Goal: Information Seeking & Learning: Find specific fact

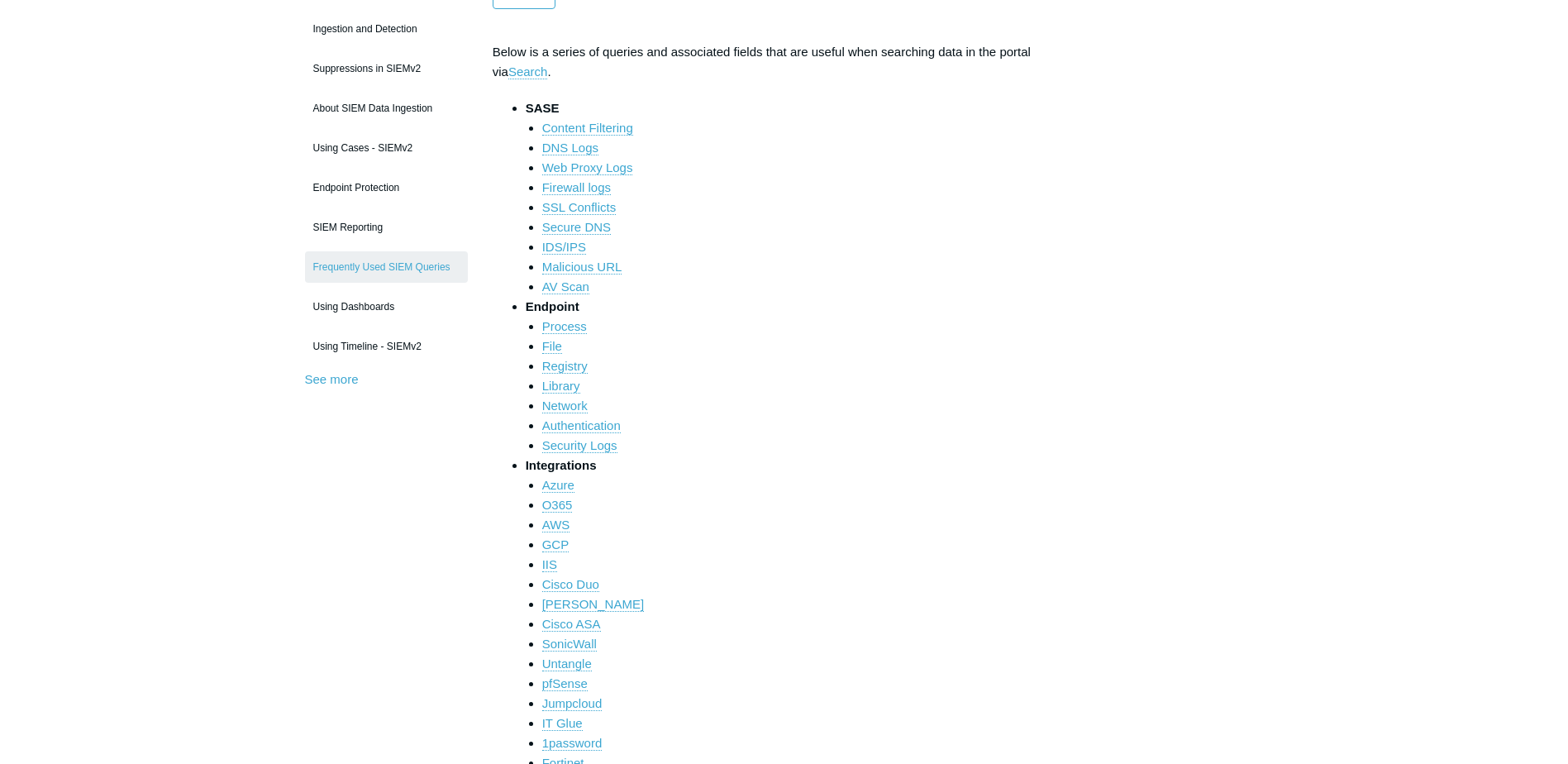
scroll to position [248, 0]
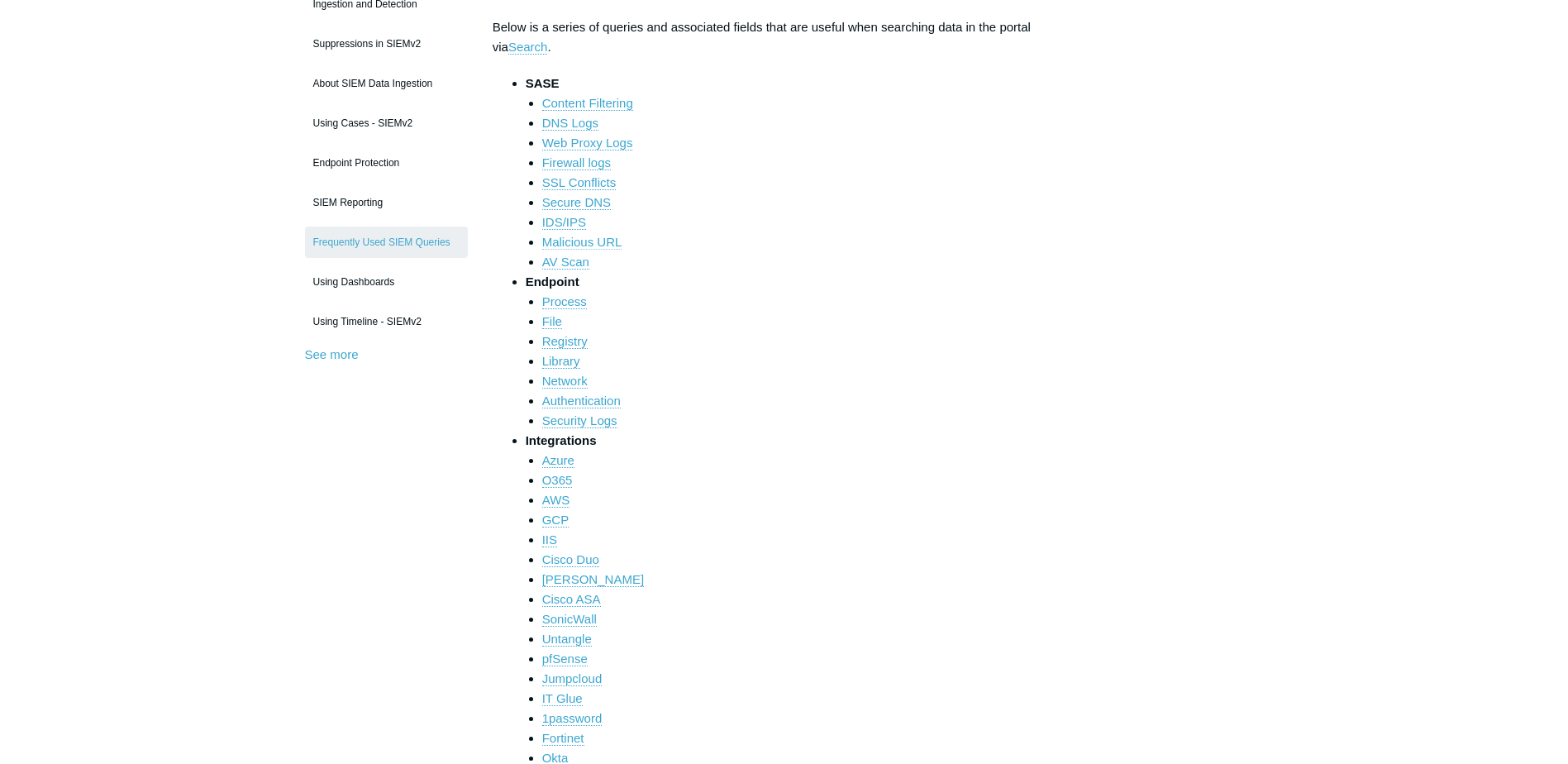
click at [609, 246] on link "Malicious URL" at bounding box center [583, 242] width 80 height 15
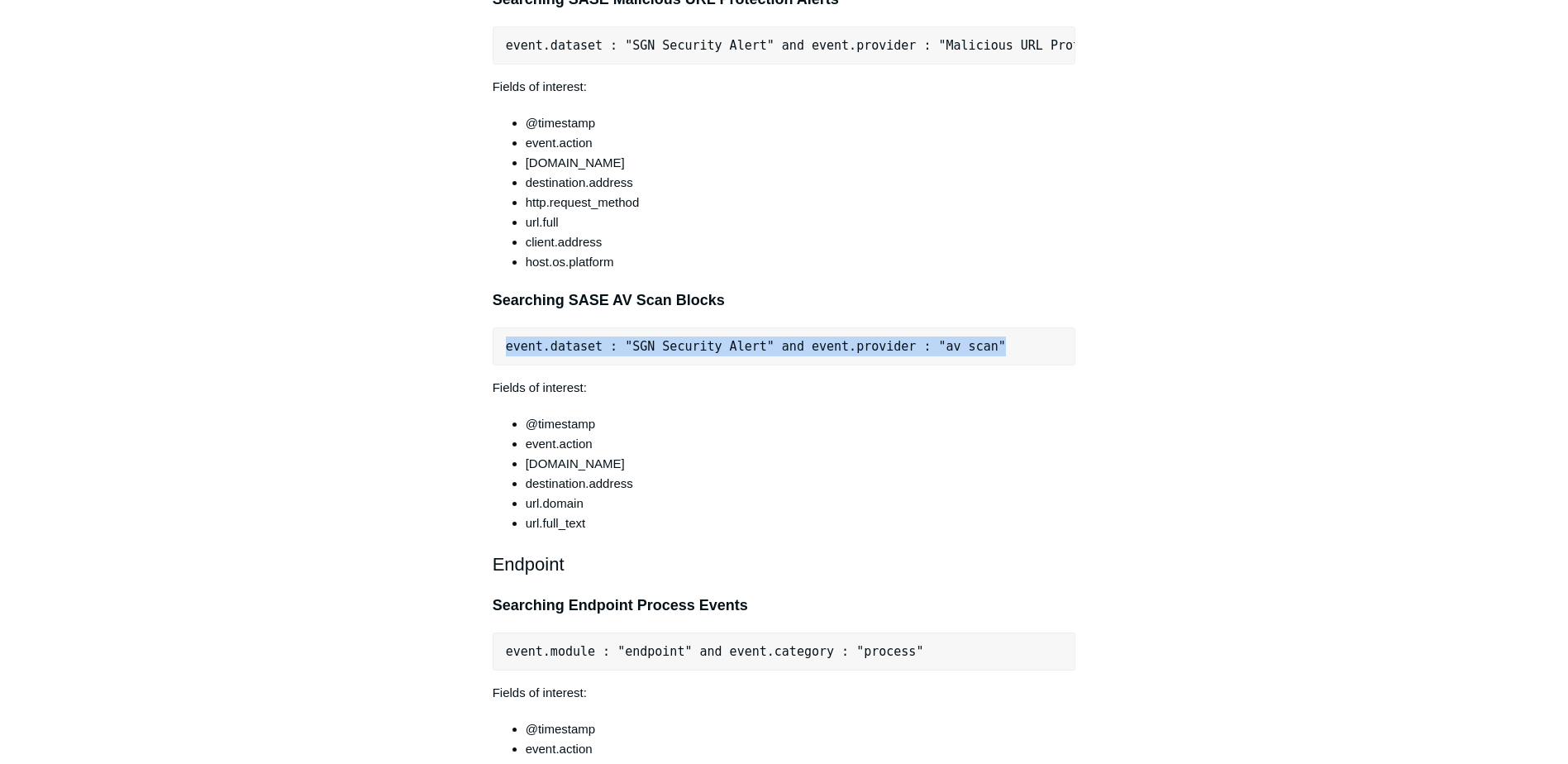
drag, startPoint x: 964, startPoint y: 369, endPoint x: 506, endPoint y: 371, distance: 458.0
click at [506, 365] on pre "event.dataset : "SGN Security Alert" and event.provider : "av scan"" at bounding box center [784, 346] width 584 height 38
copy pre "event.dataset : "SGN Security Alert" and event.provider : "av scan""
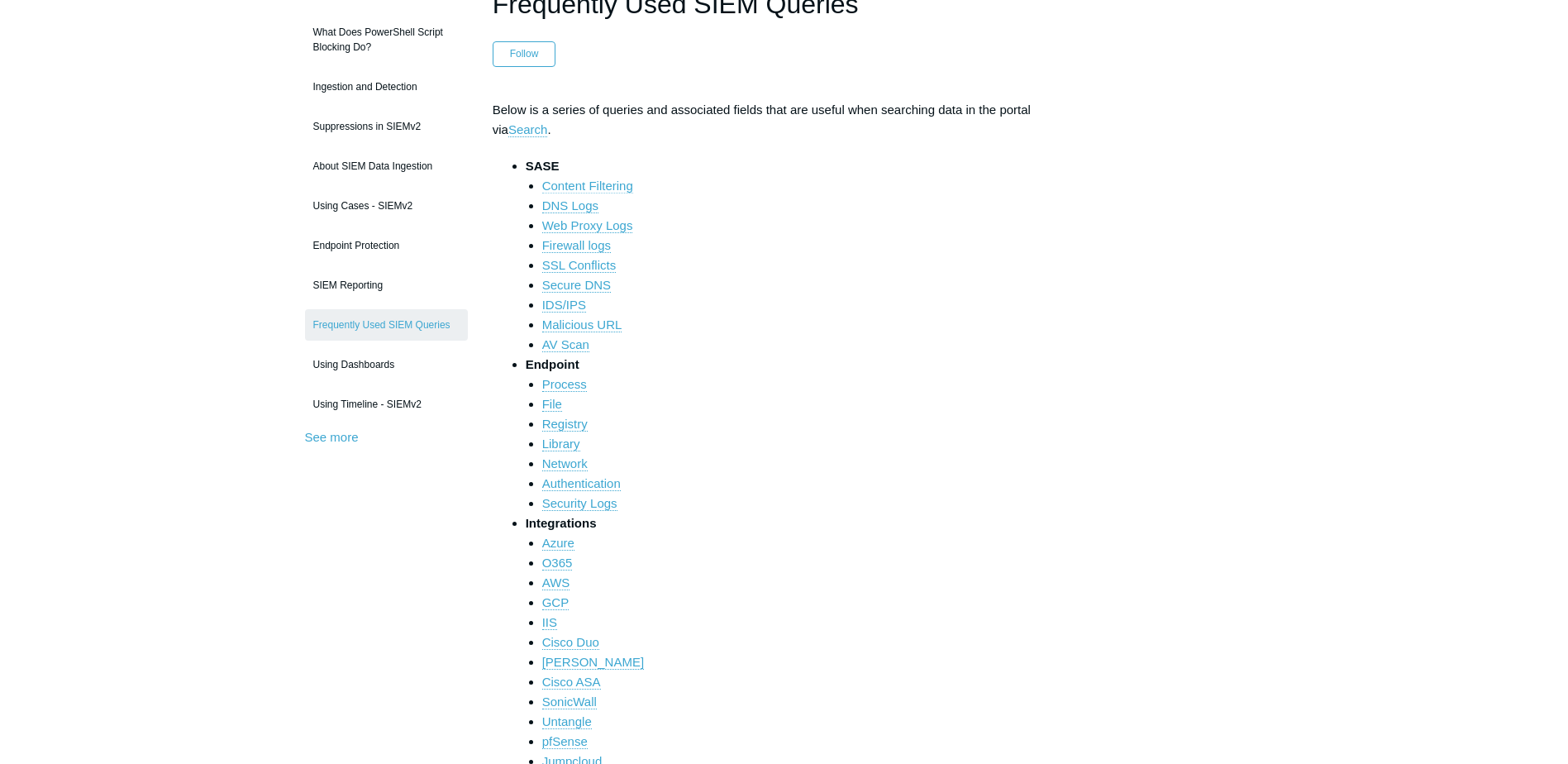
click at [616, 181] on link "Content Filtering" at bounding box center [588, 186] width 91 height 15
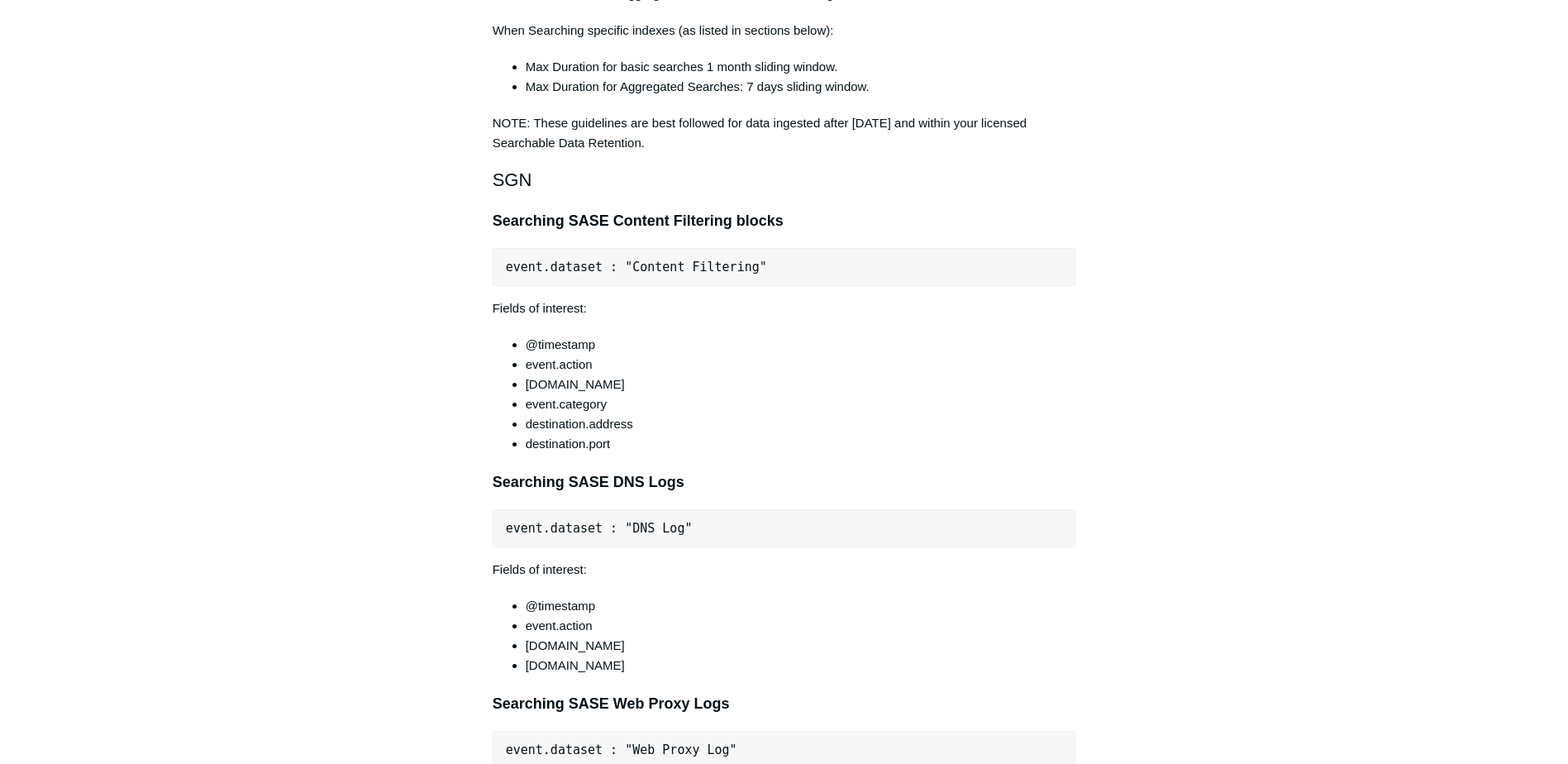
scroll to position [1363, 0]
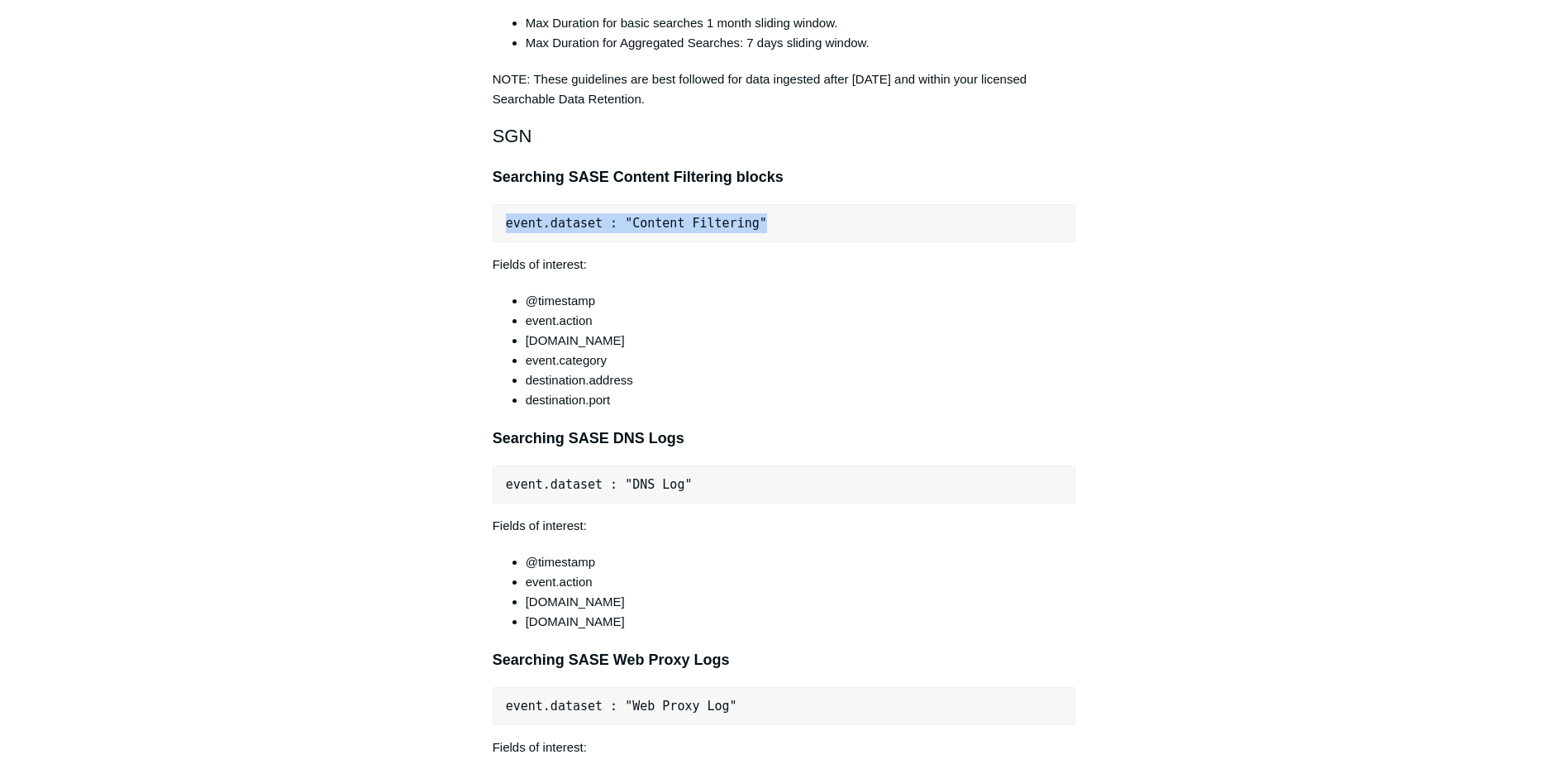
drag, startPoint x: 758, startPoint y: 217, endPoint x: 501, endPoint y: 228, distance: 257.2
click at [501, 228] on pre "event.dataset : "Content Filtering"" at bounding box center [784, 222] width 584 height 38
copy pre "event.dataset : "Content Filtering""
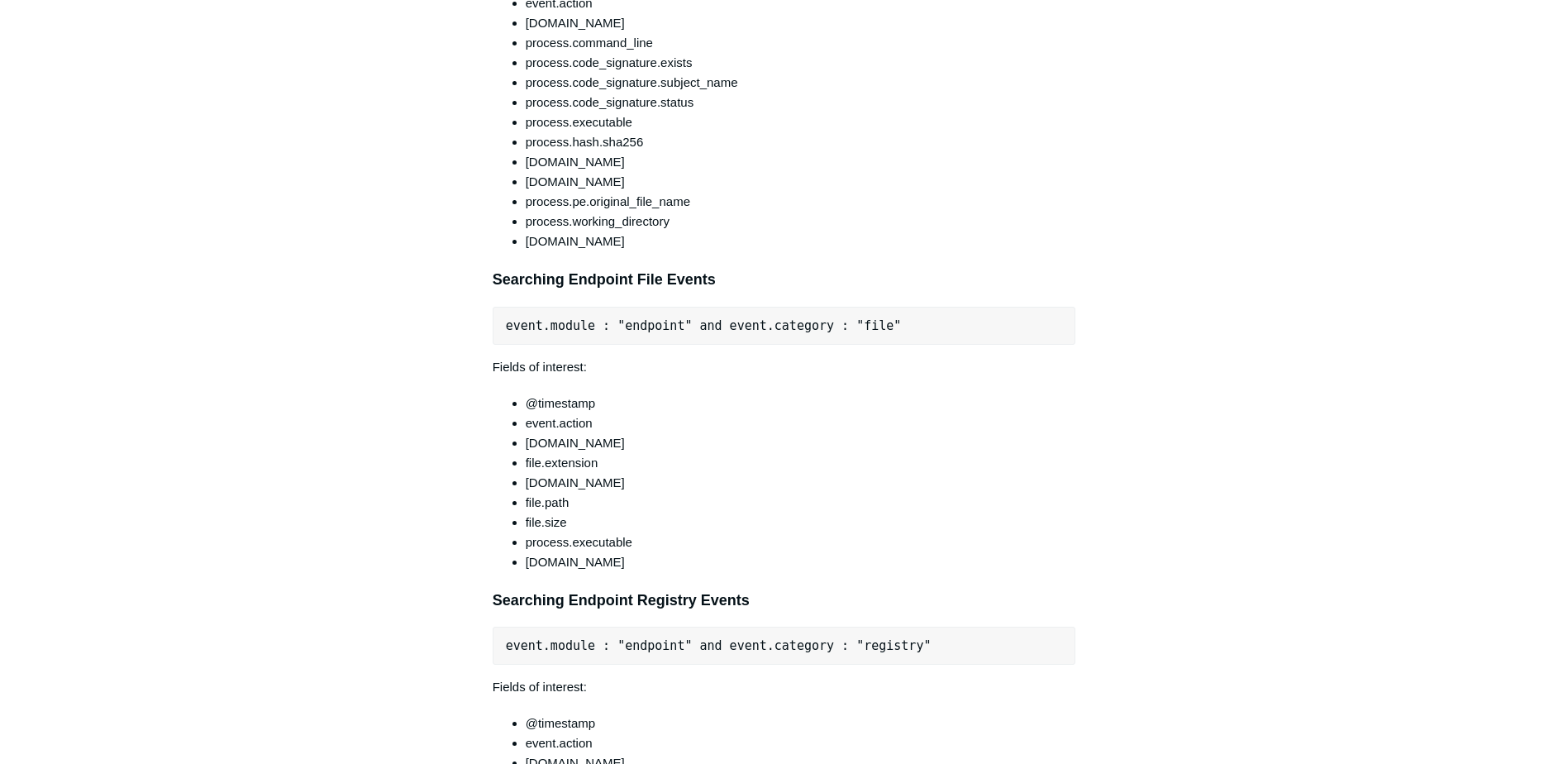
scroll to position [4668, 0]
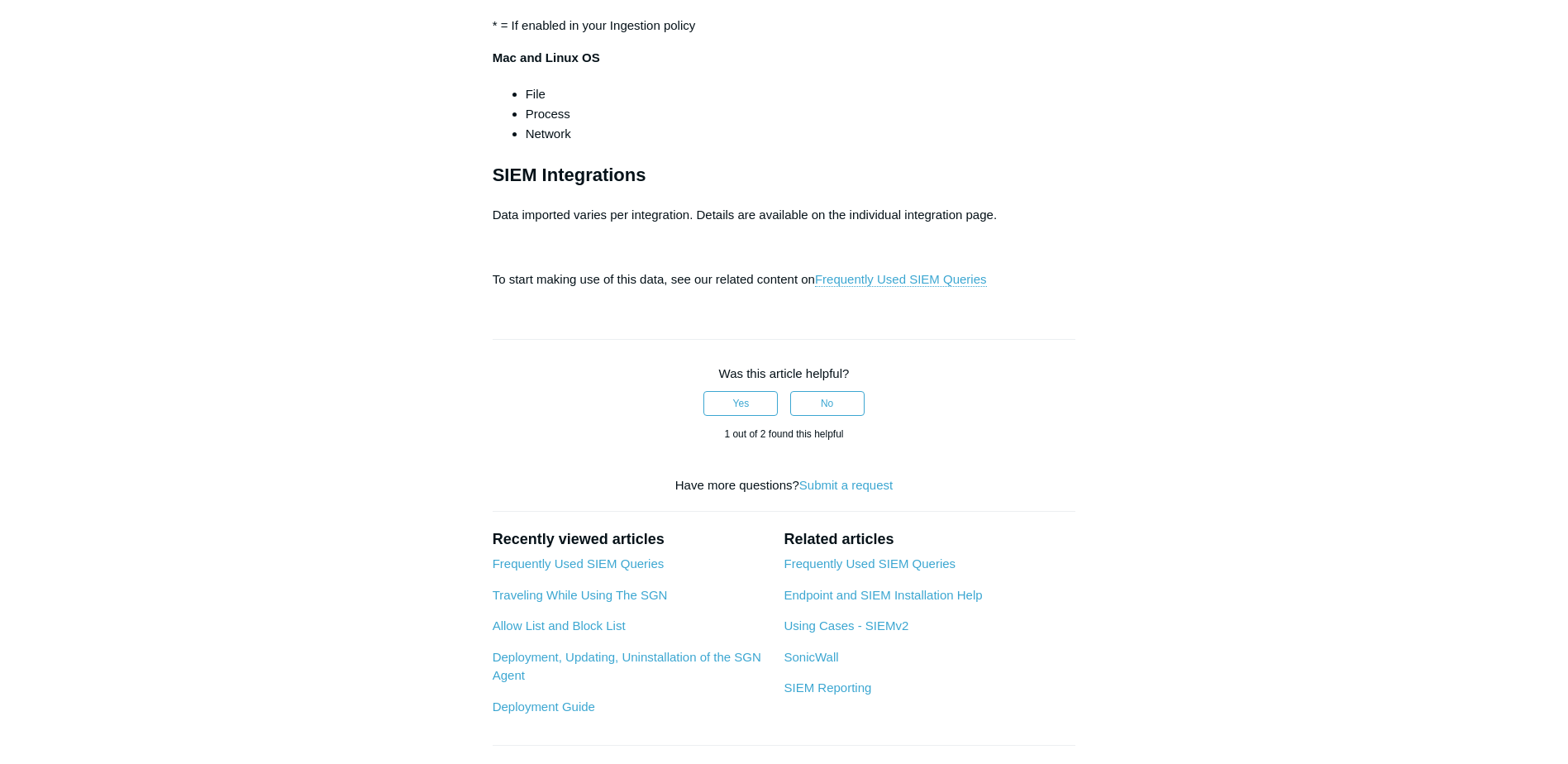
scroll to position [1405, 0]
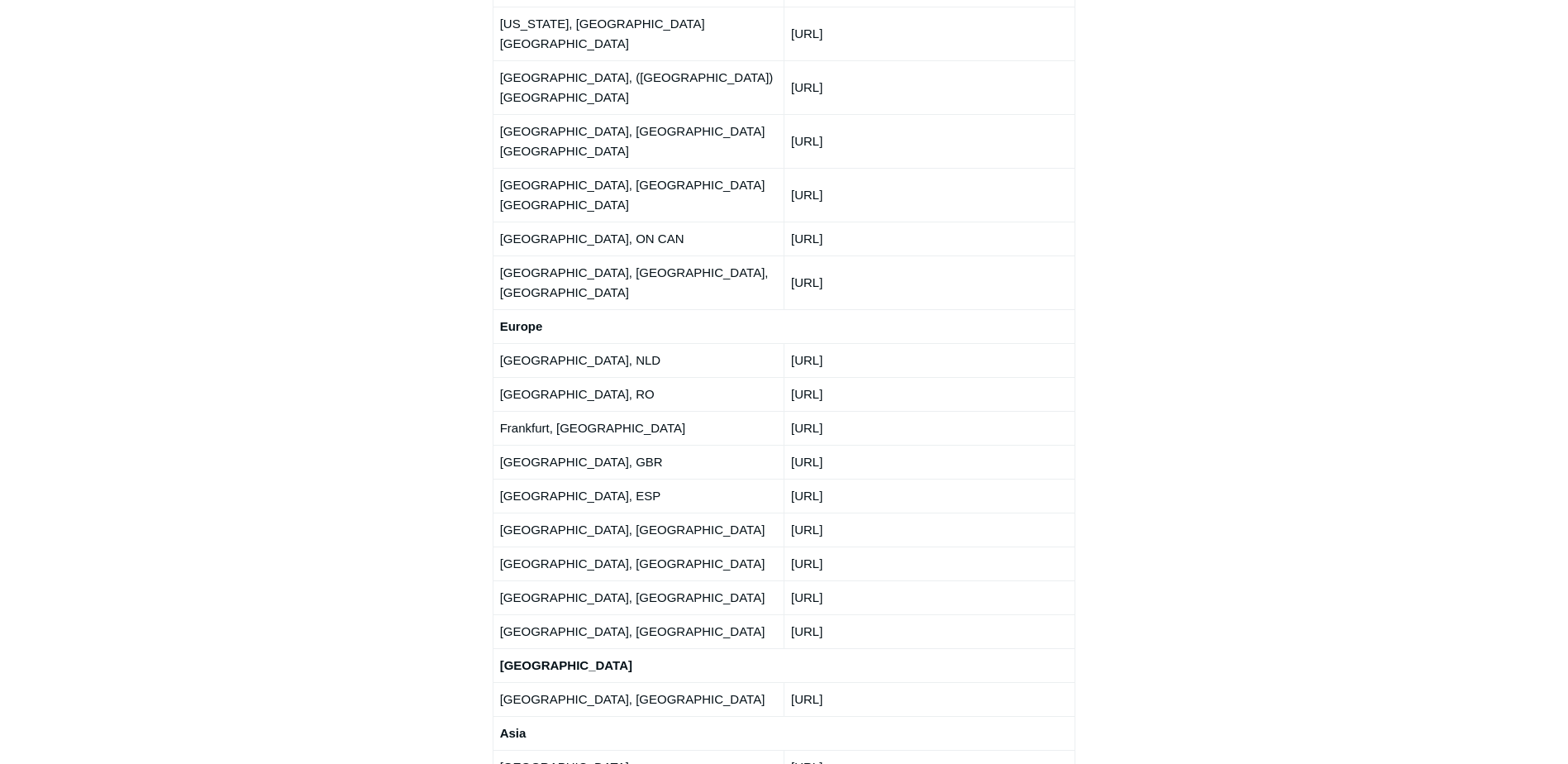
scroll to position [2644, 0]
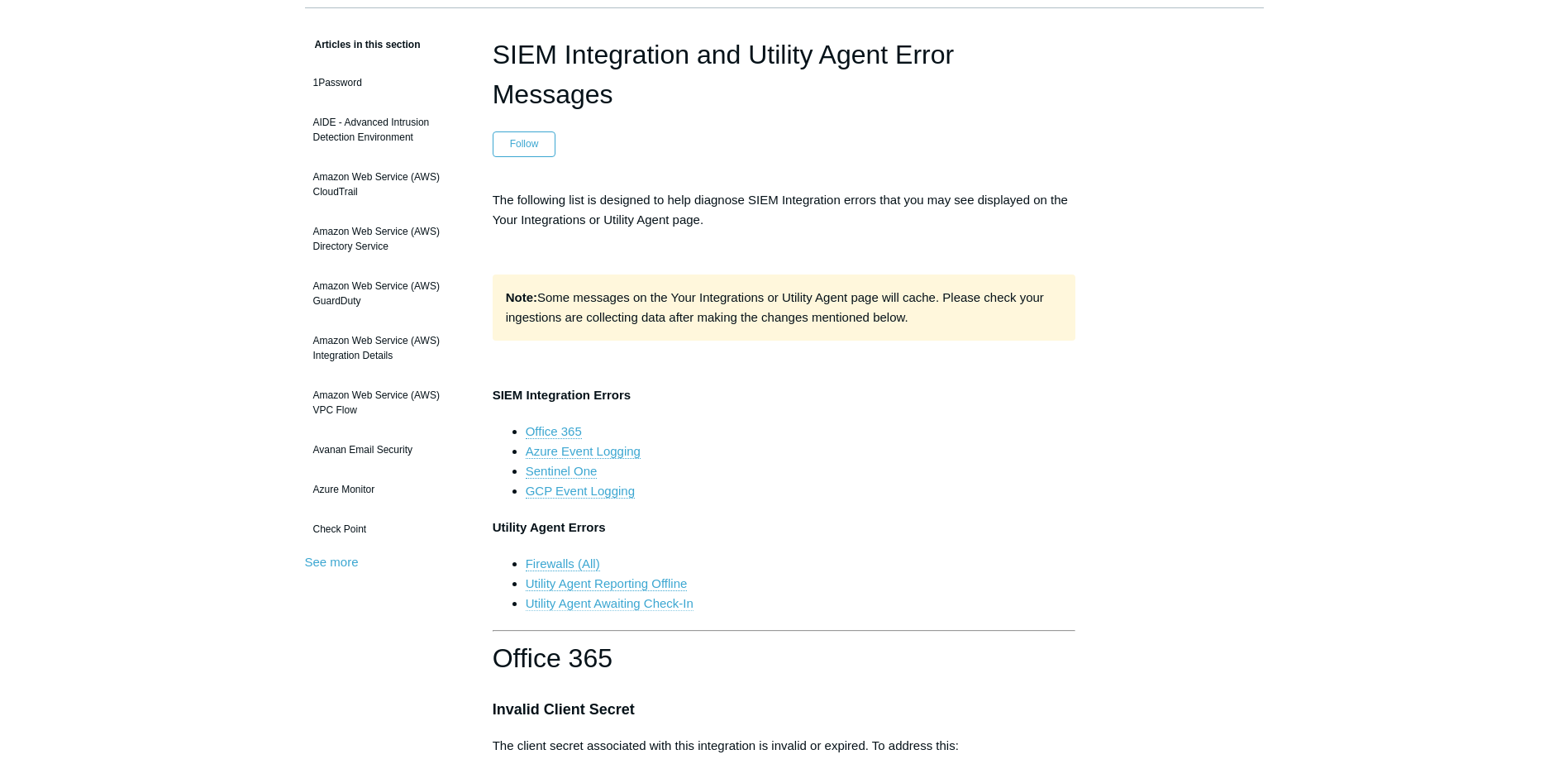
scroll to position [165, 0]
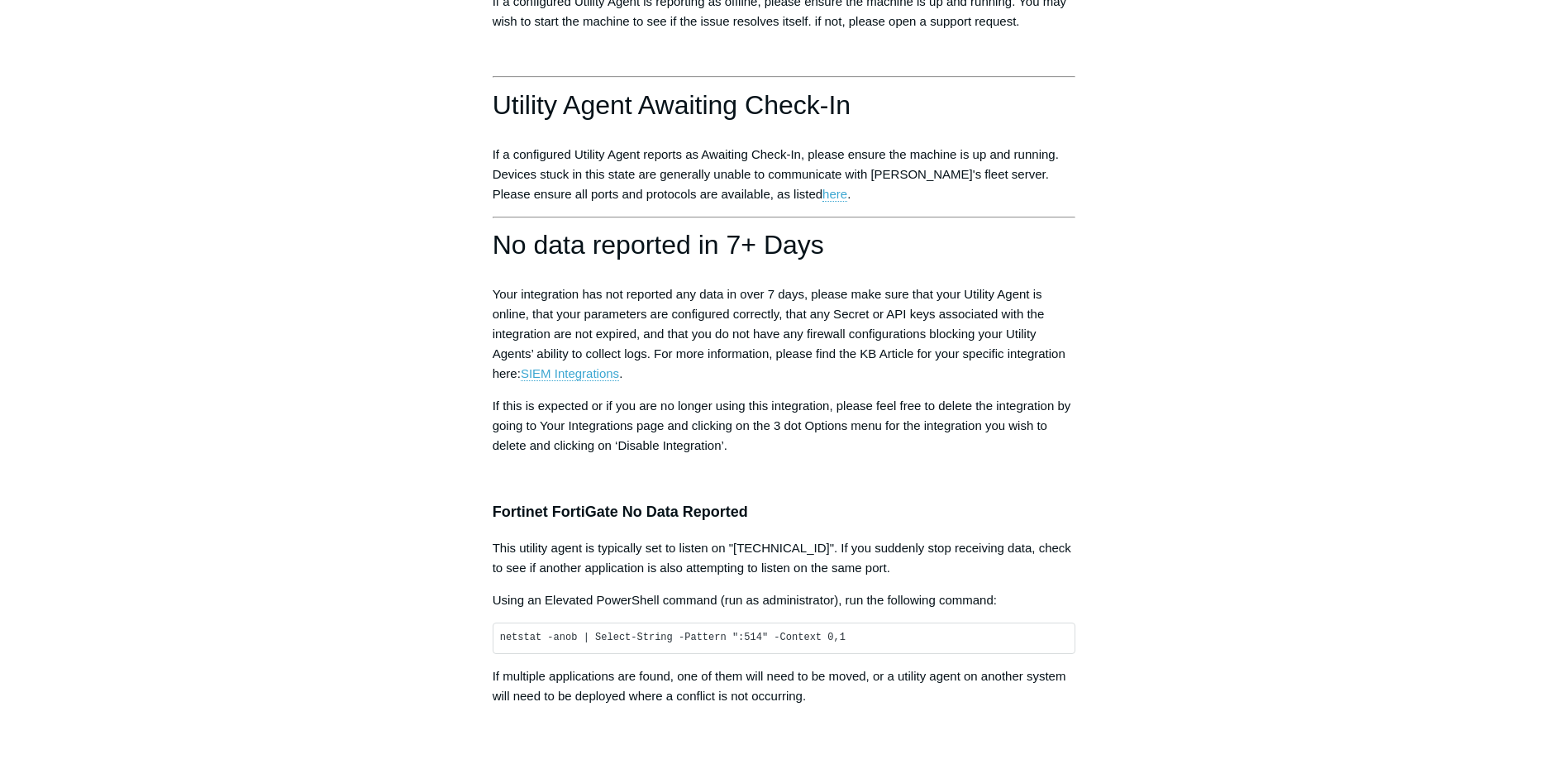
scroll to position [2841, 0]
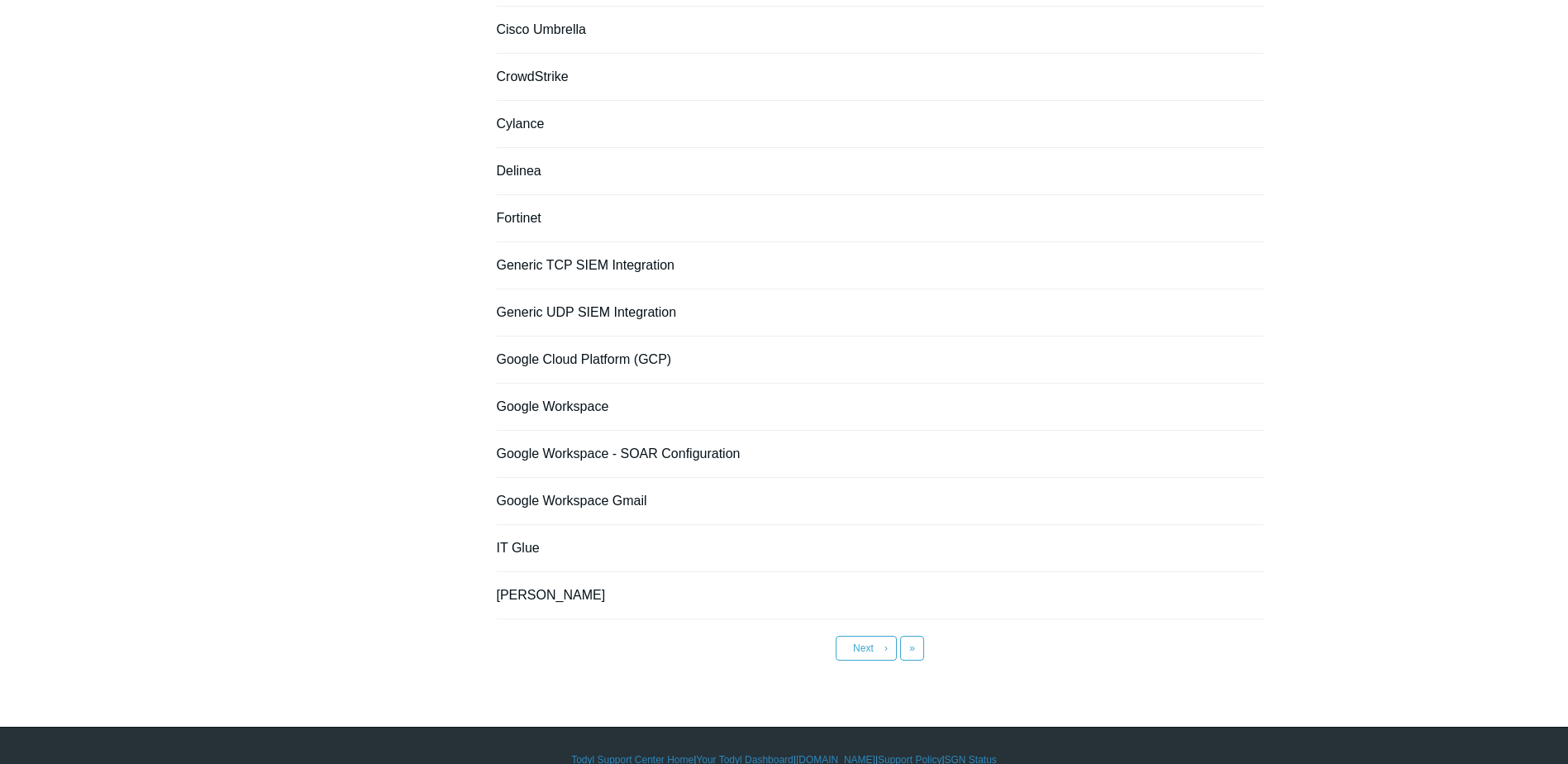
scroll to position [1020, 0]
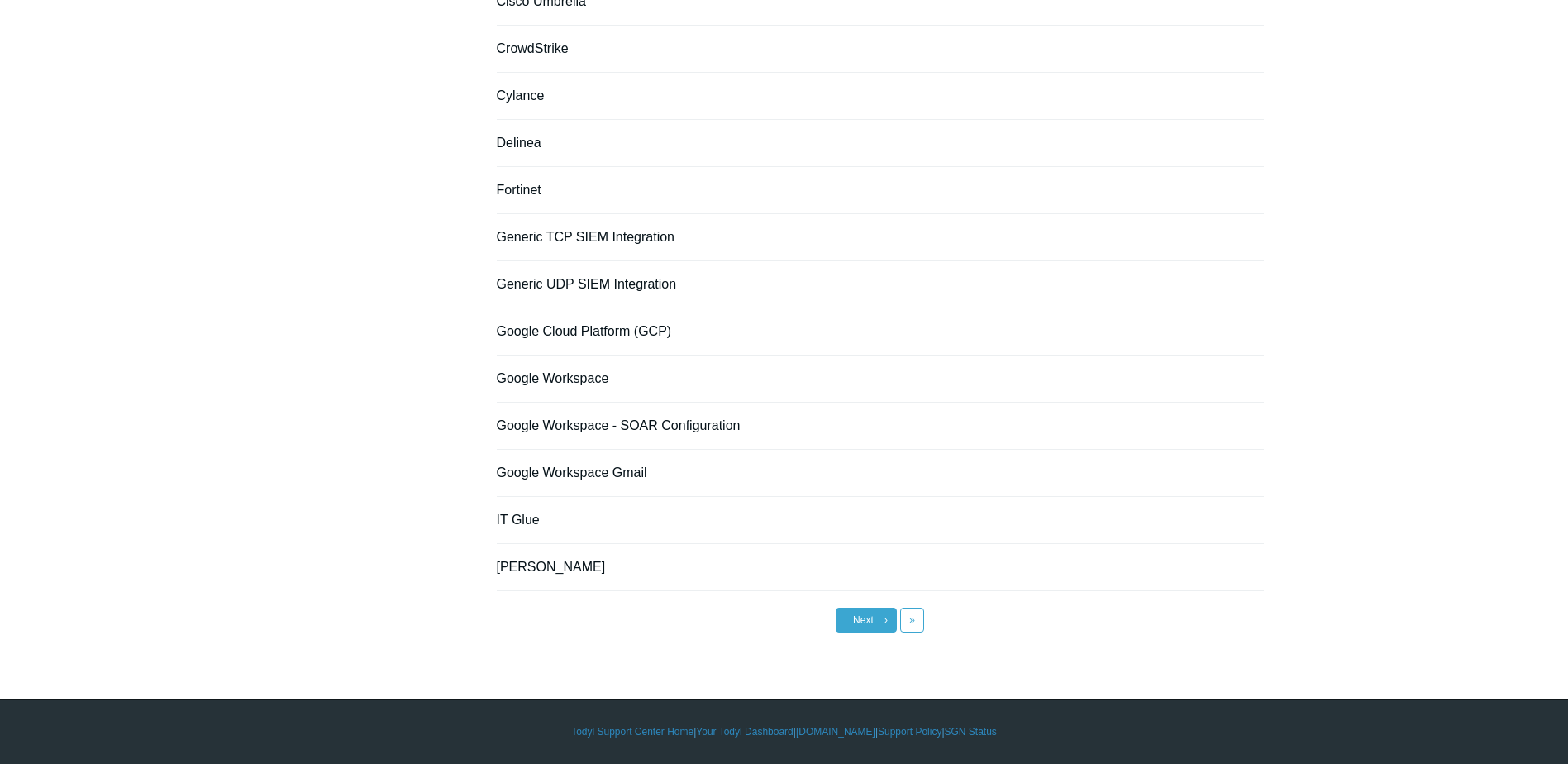
click at [863, 626] on link "Next ›" at bounding box center [866, 620] width 61 height 25
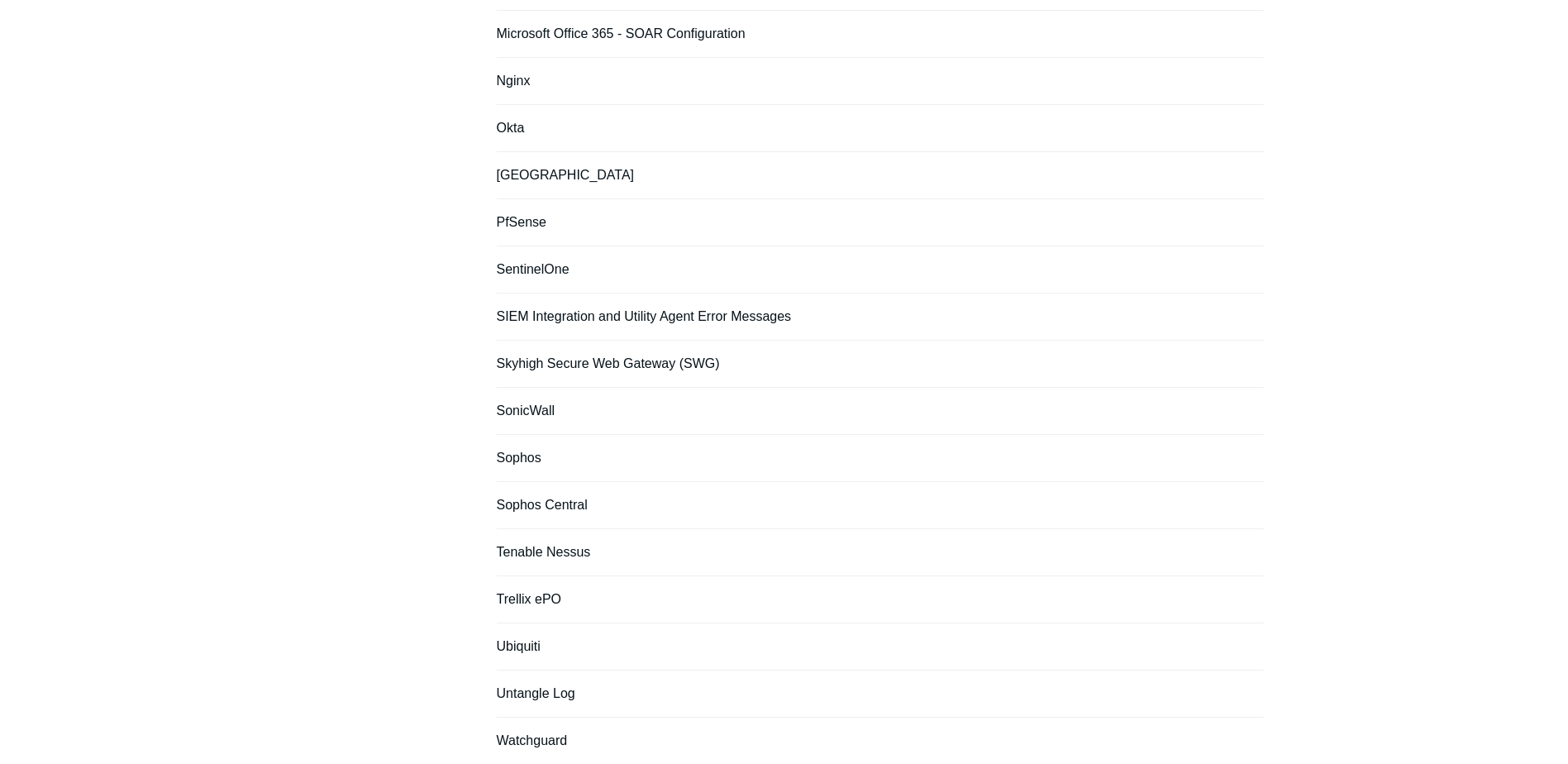
scroll to position [691, 0]
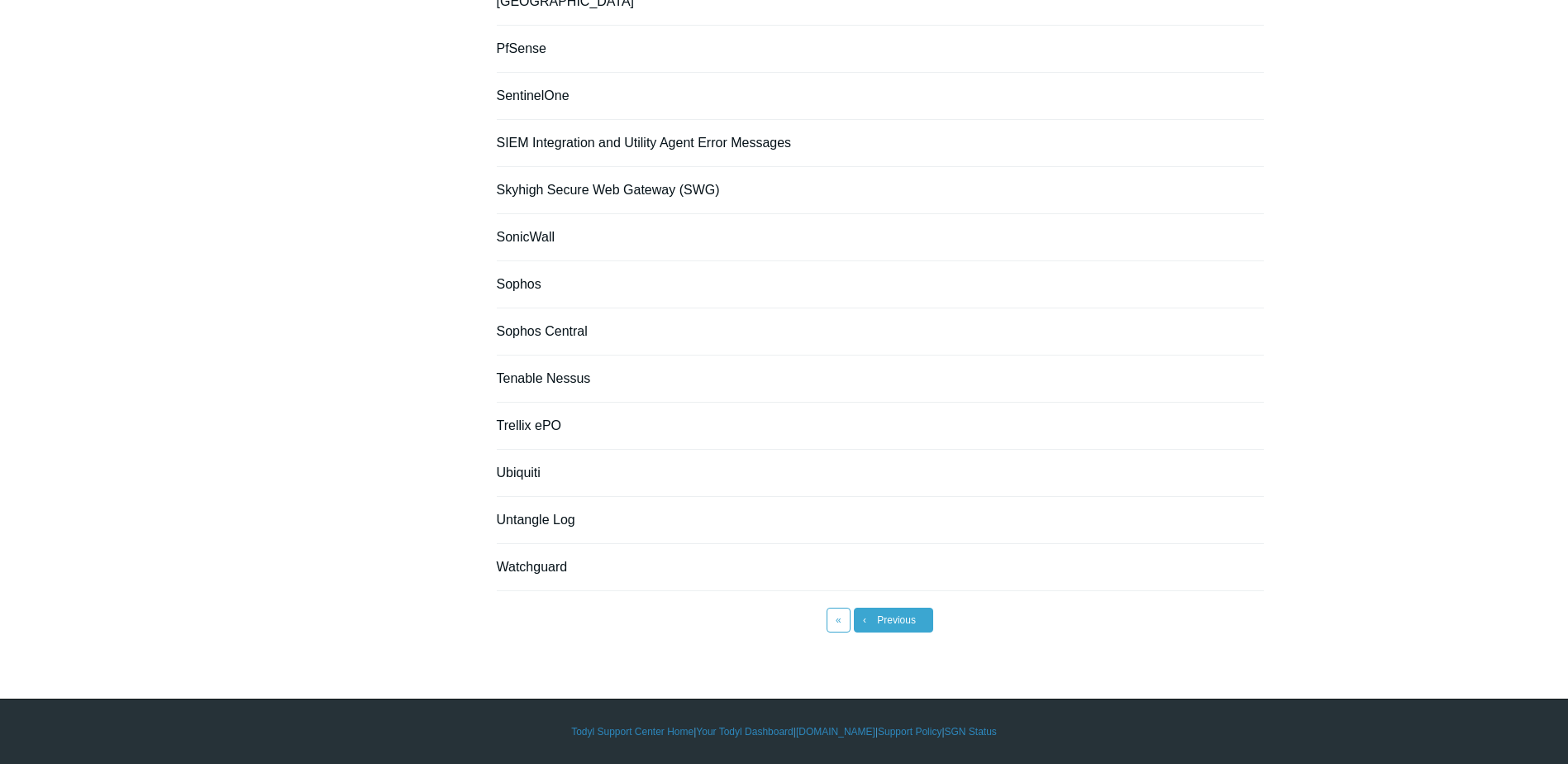
click at [867, 617] on link "‹ Previous" at bounding box center [893, 620] width 80 height 25
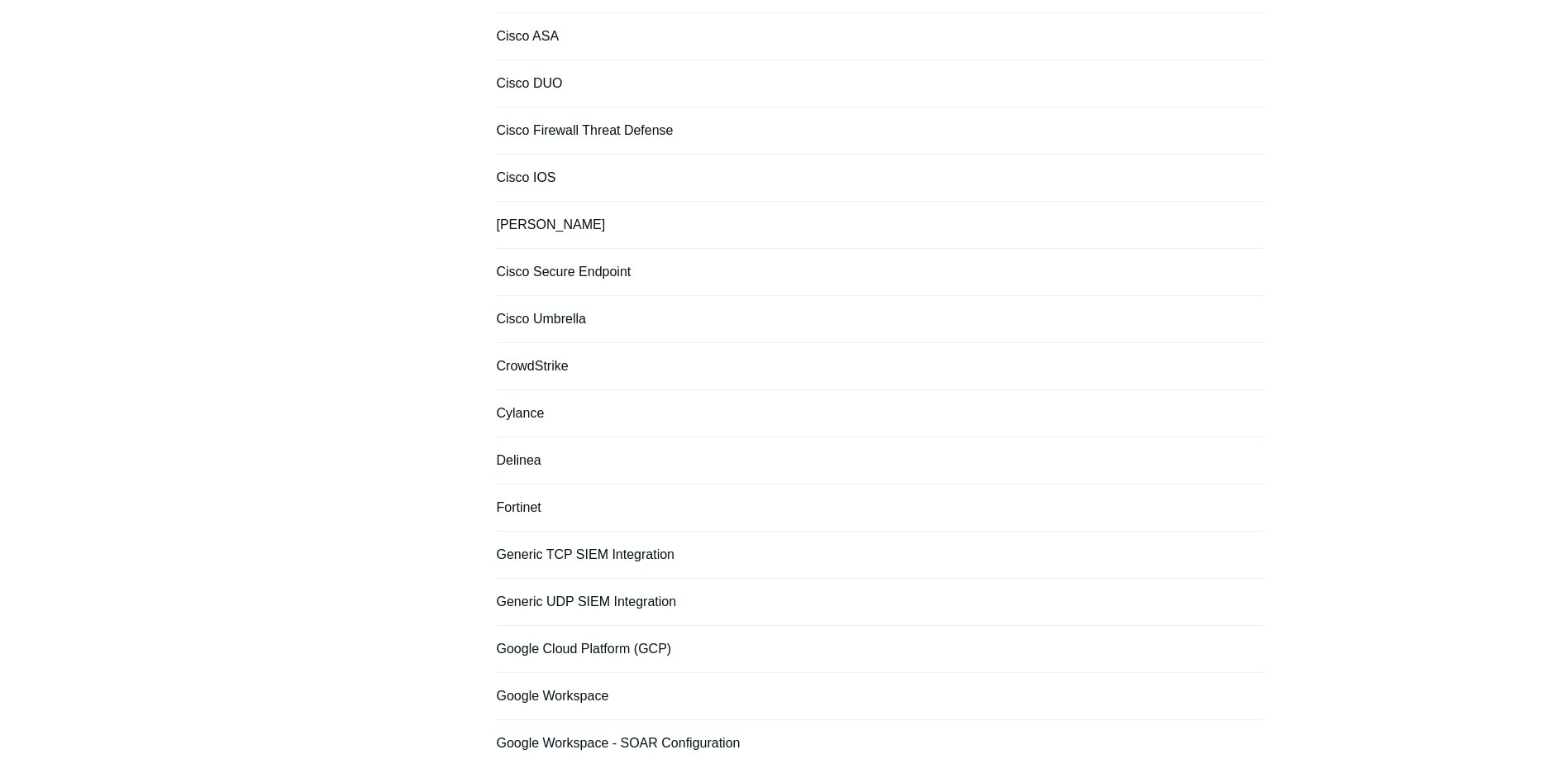
scroll to position [690, 0]
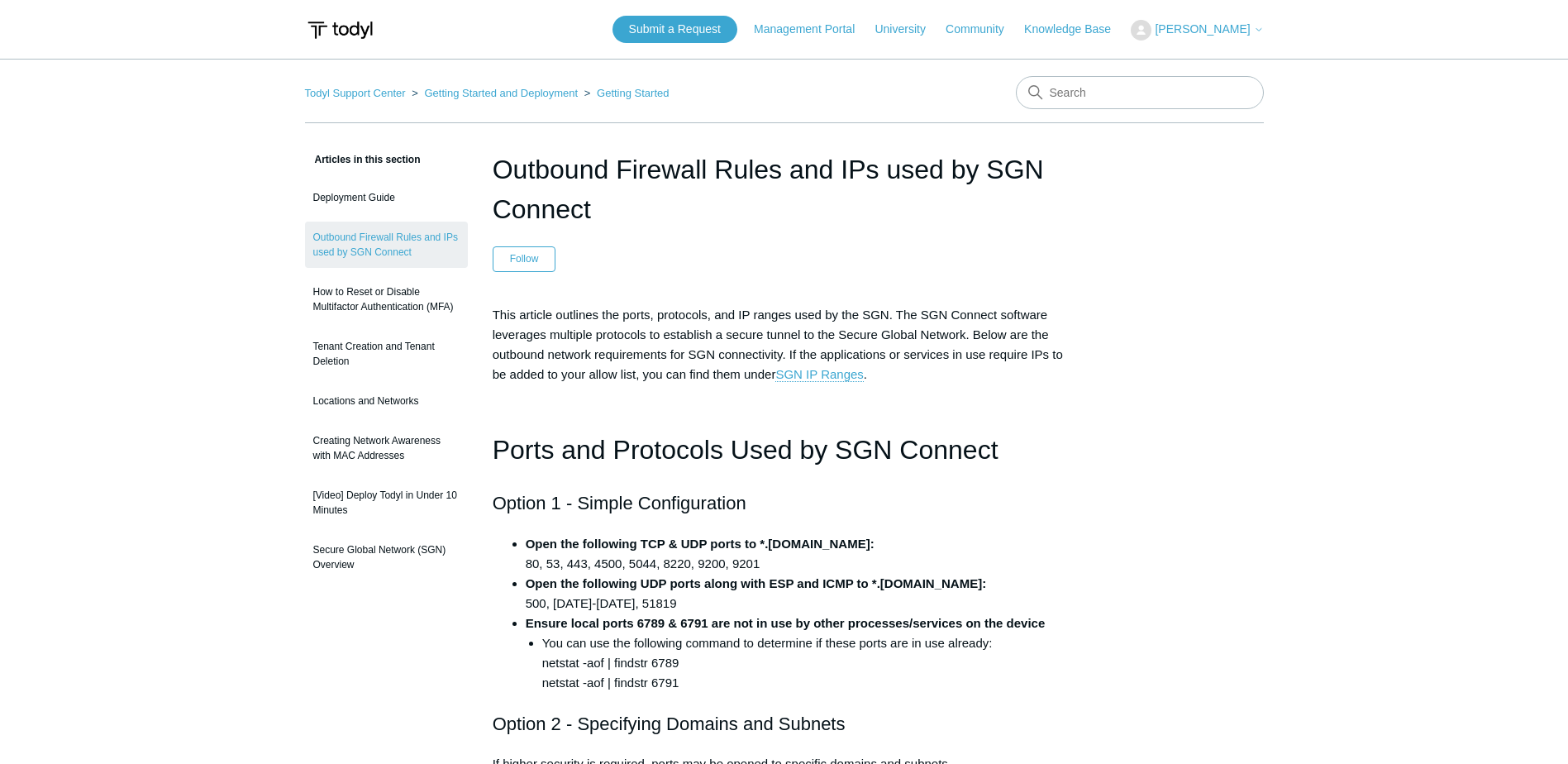
scroll to position [2644, 0]
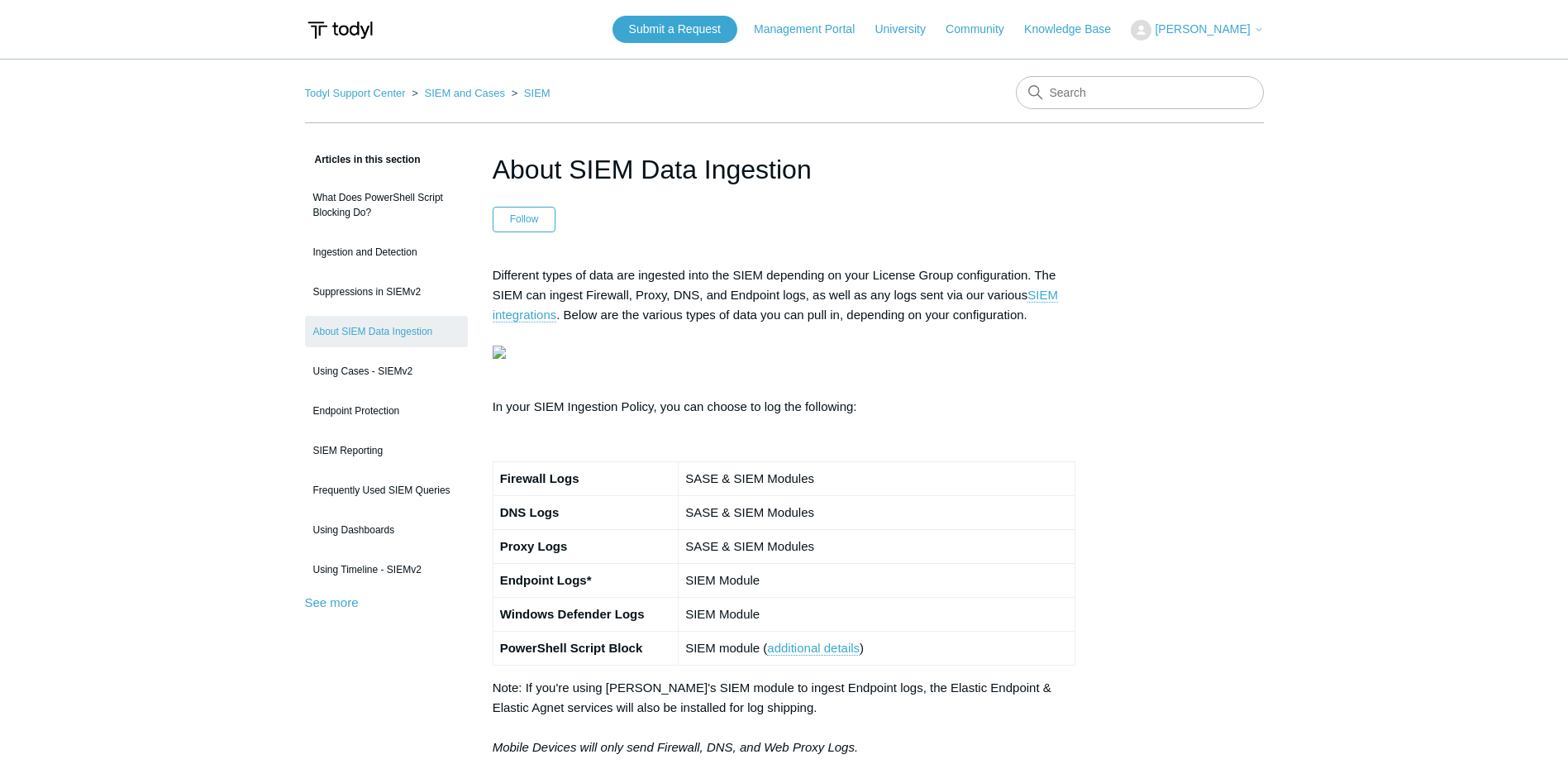
scroll to position [1405, 0]
